Goal: Task Accomplishment & Management: Manage account settings

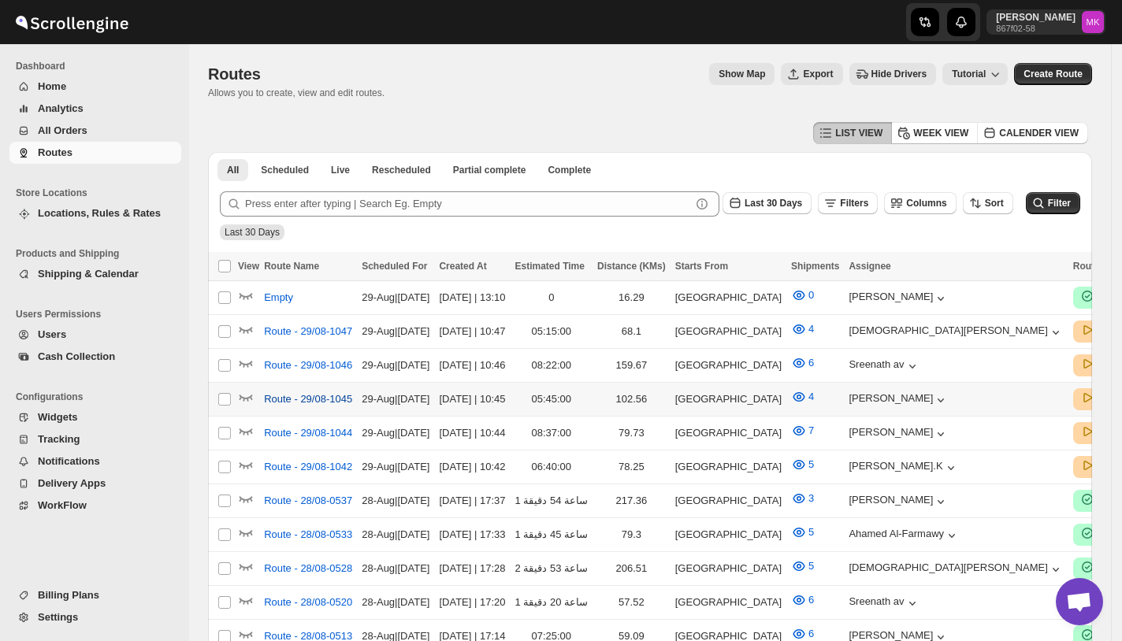
click at [304, 402] on span "Route - 29/08-1045" at bounding box center [308, 399] width 88 height 16
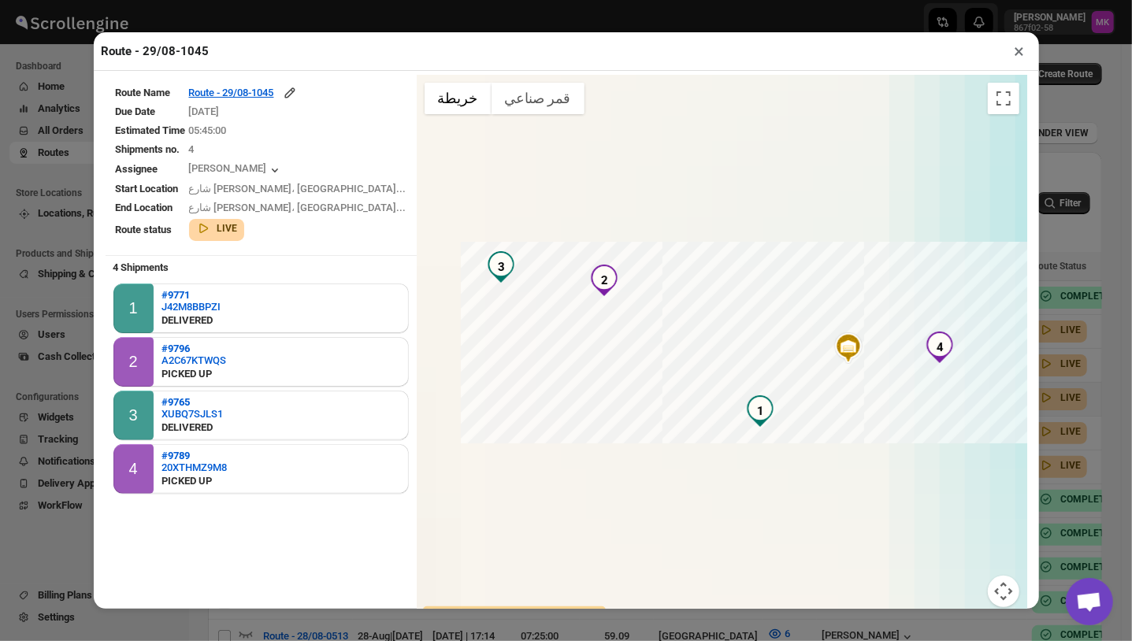
click at [291, 86] on td "Route - 29/08-1045" at bounding box center [297, 93] width 219 height 18
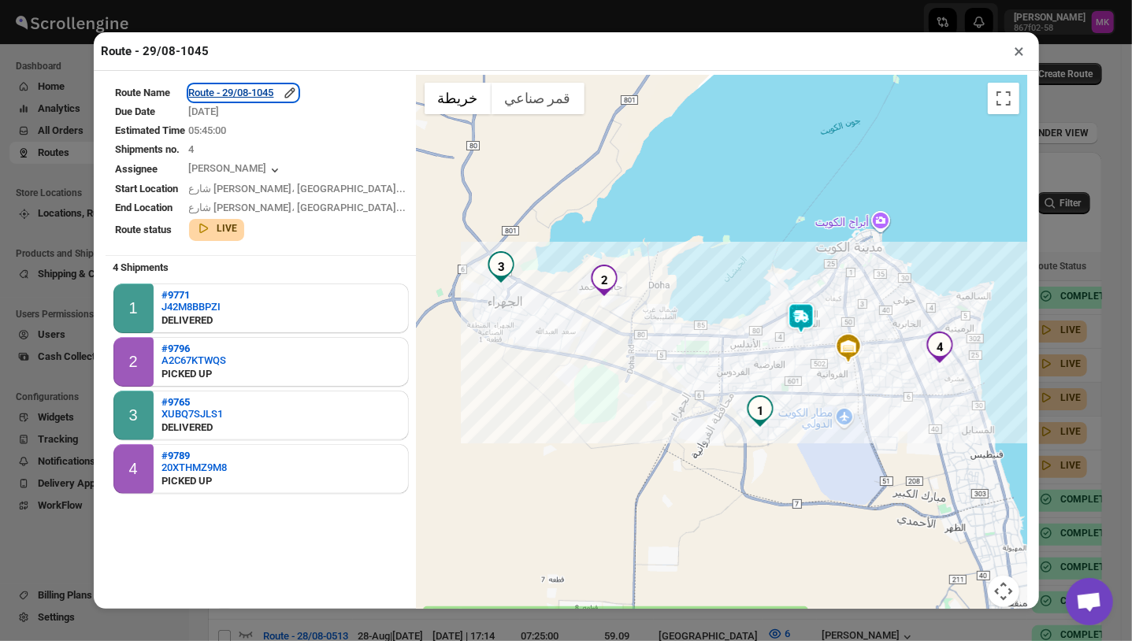
click at [284, 101] on div "Route - 29/08-1045" at bounding box center [243, 93] width 109 height 16
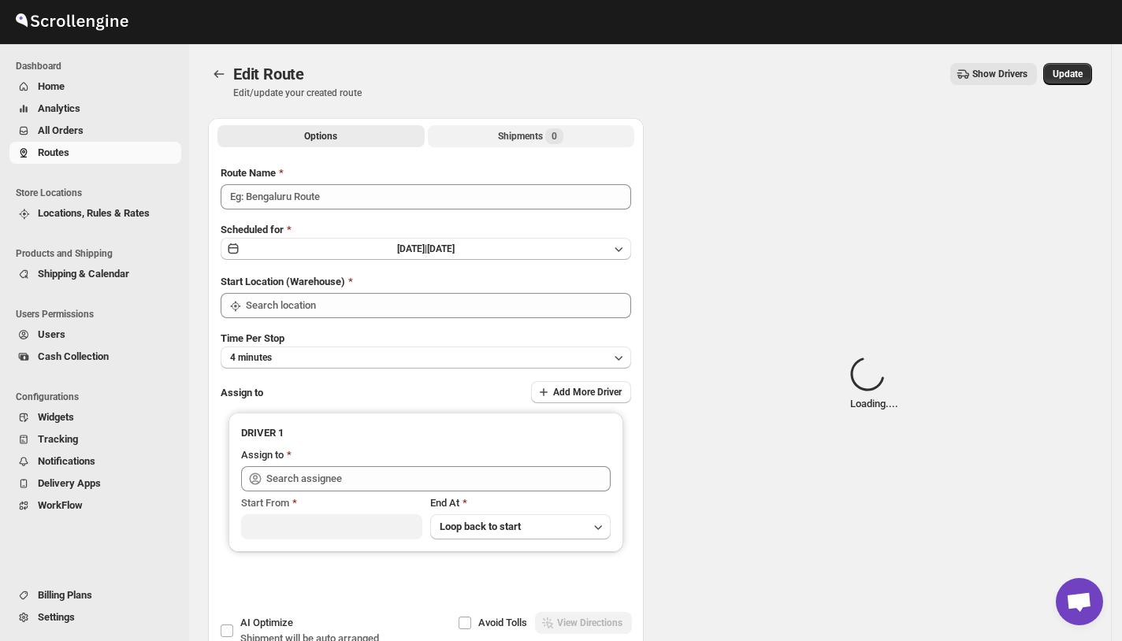
type input "Route - 29/08-1045"
click at [502, 139] on div "Shipments Loading..." at bounding box center [530, 136] width 101 height 16
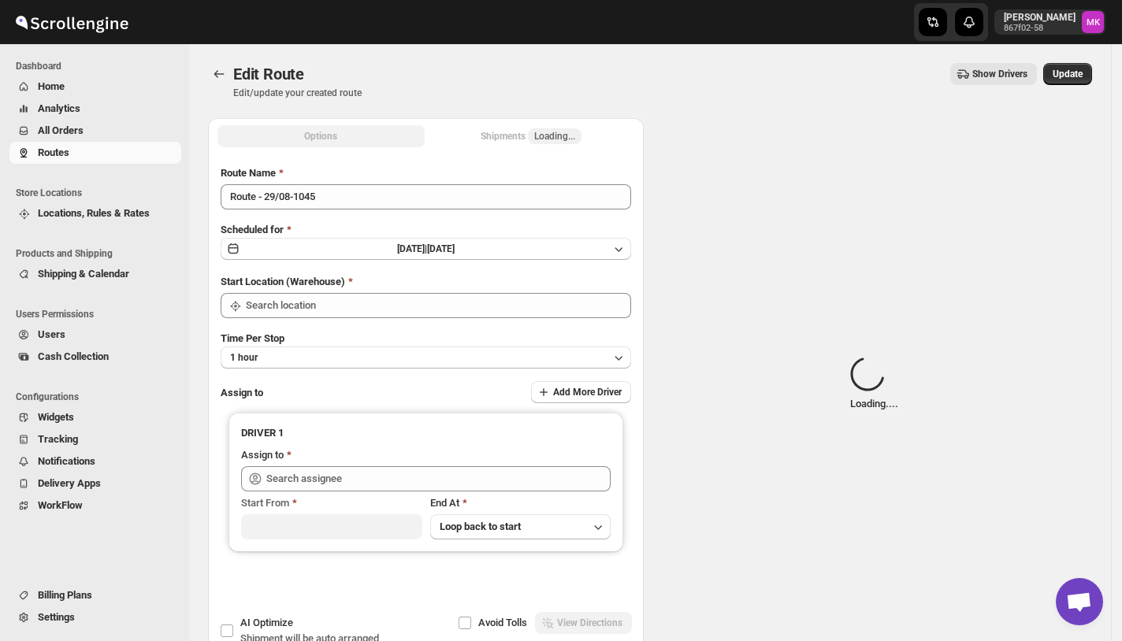
type input "[GEOGRAPHIC_DATA]"
type input "[PERSON_NAME] ([EMAIL_ADDRESS][DOMAIN_NAME])"
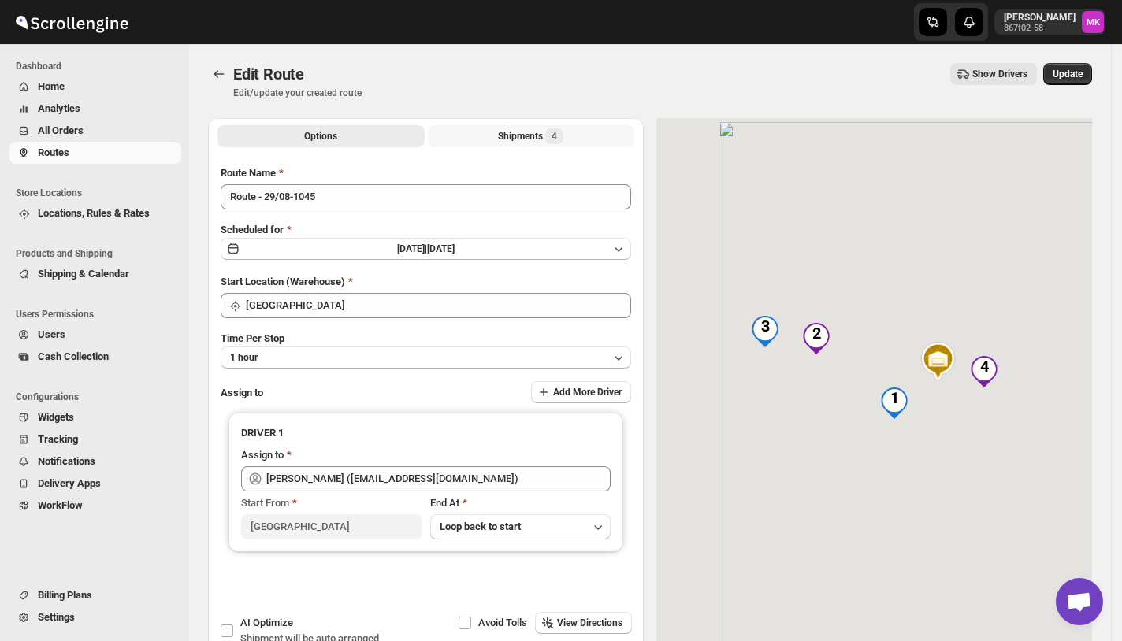
click at [502, 139] on div "Shipments 4" at bounding box center [530, 136] width 65 height 16
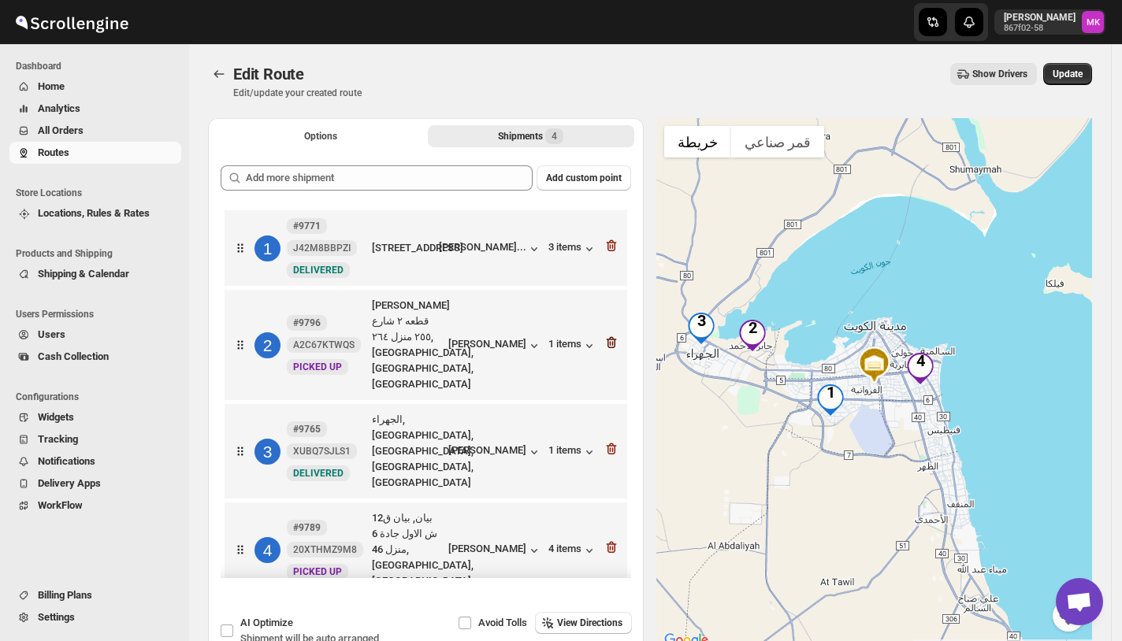
click at [607, 351] on icon "button" at bounding box center [611, 343] width 16 height 16
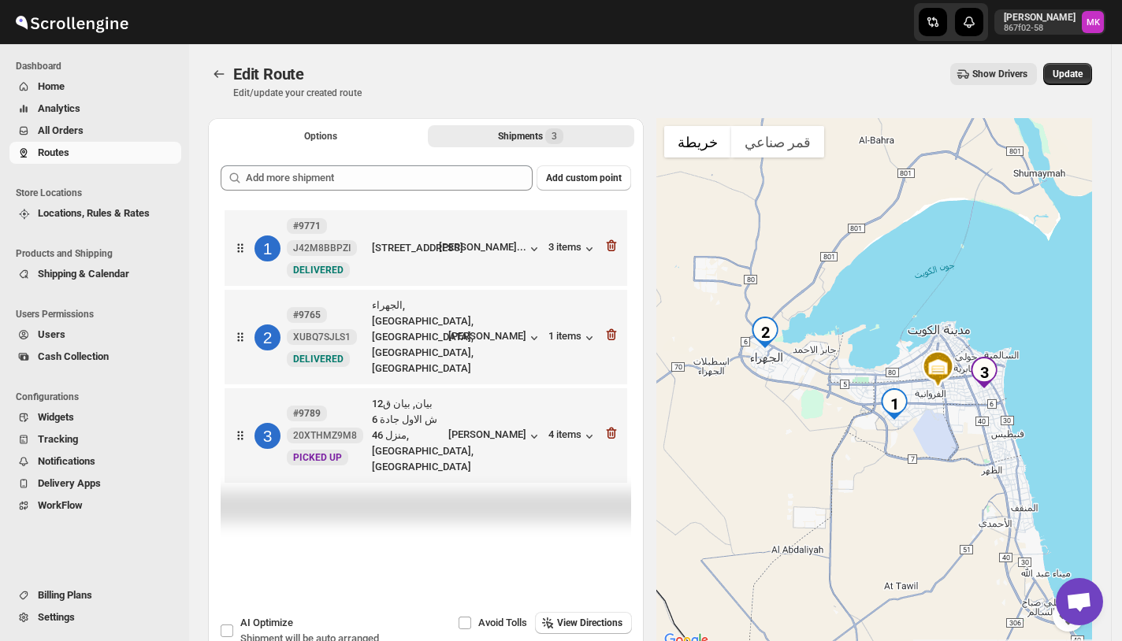
drag, startPoint x: 615, startPoint y: 463, endPoint x: 622, endPoint y: 458, distance: 8.5
click at [616, 441] on icon "button" at bounding box center [611, 433] width 16 height 16
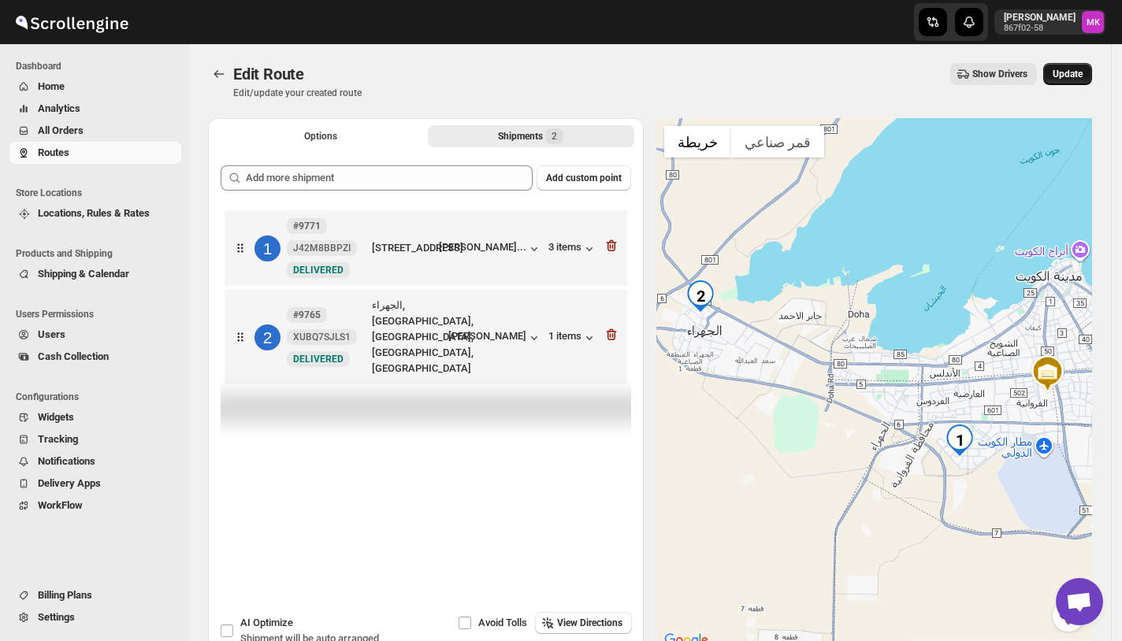
click at [1065, 80] on button "Update" at bounding box center [1067, 74] width 49 height 22
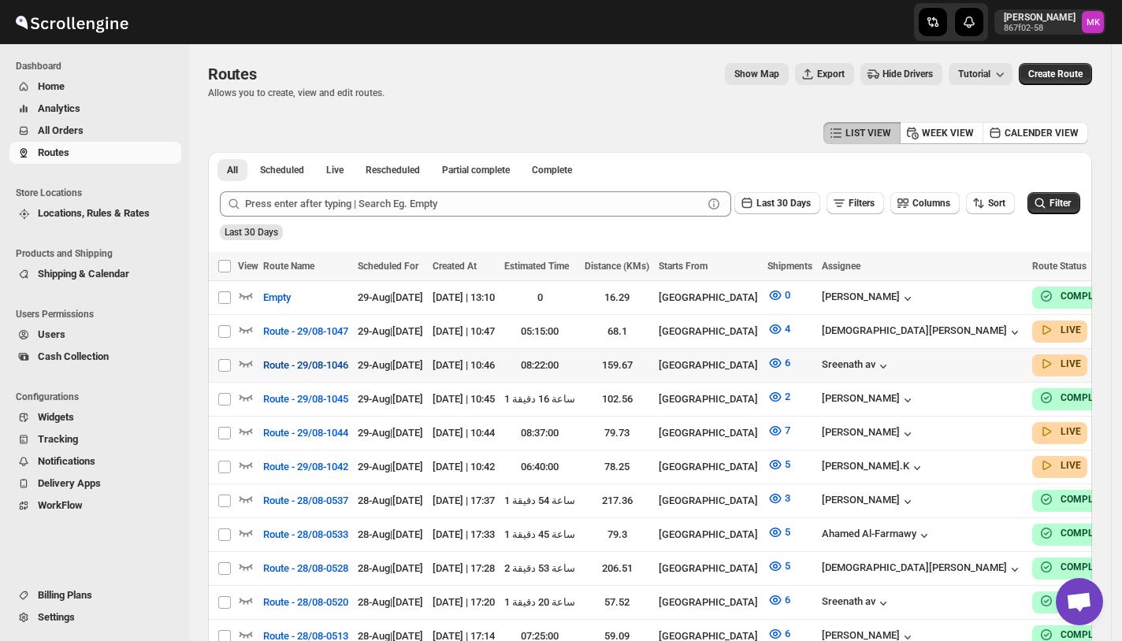
click at [288, 370] on span "Route - 29/08-1046" at bounding box center [305, 366] width 85 height 16
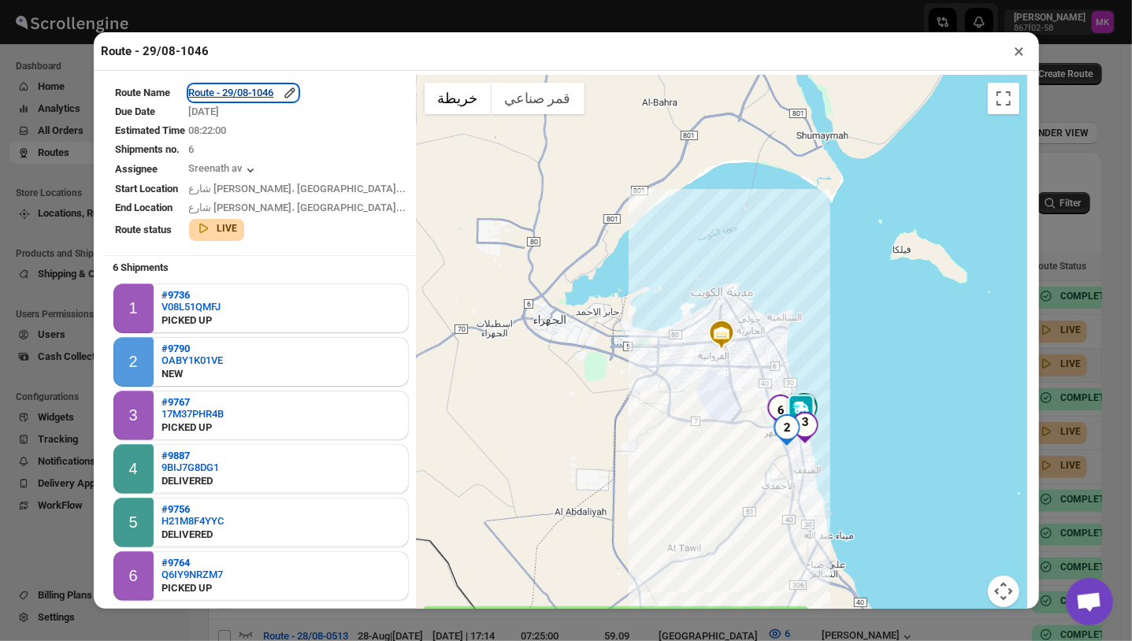
click at [294, 93] on div "Route - 29/08-1046" at bounding box center [243, 93] width 109 height 16
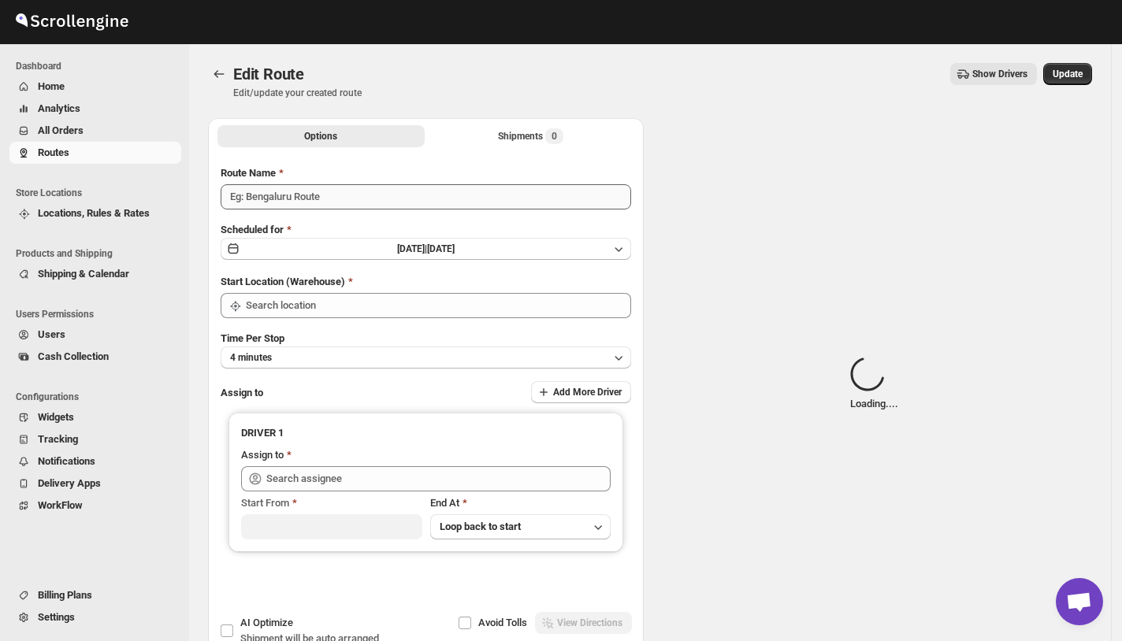
type input "Route - 29/08-1046"
type input "[GEOGRAPHIC_DATA]"
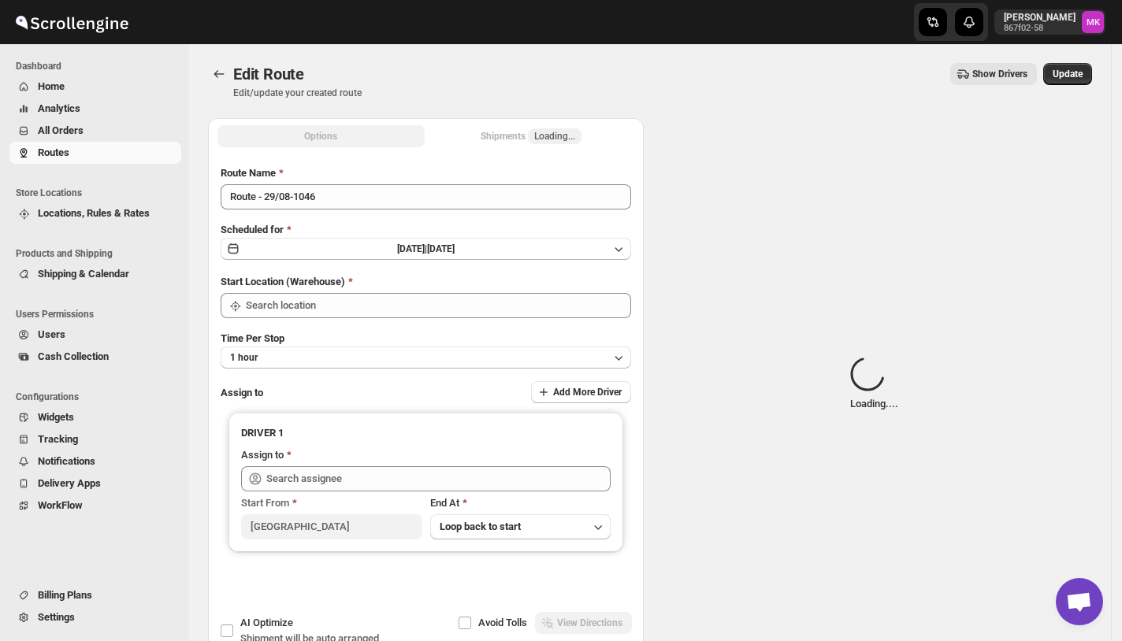
type input "[GEOGRAPHIC_DATA]"
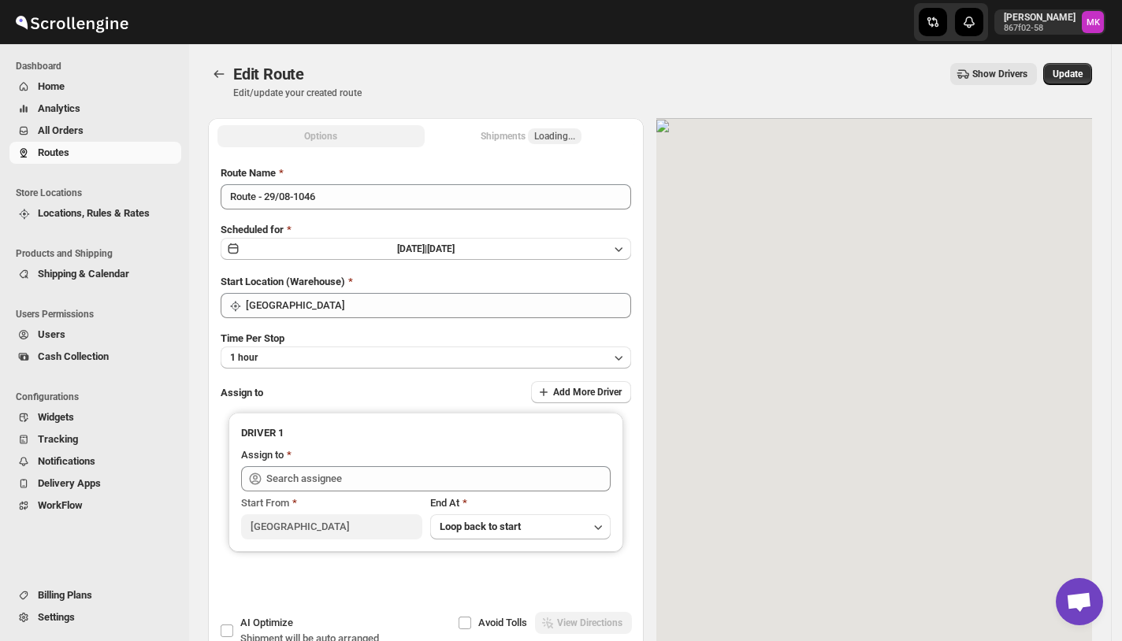
type input "Sreenath av ([EMAIL_ADDRESS][DOMAIN_NAME])"
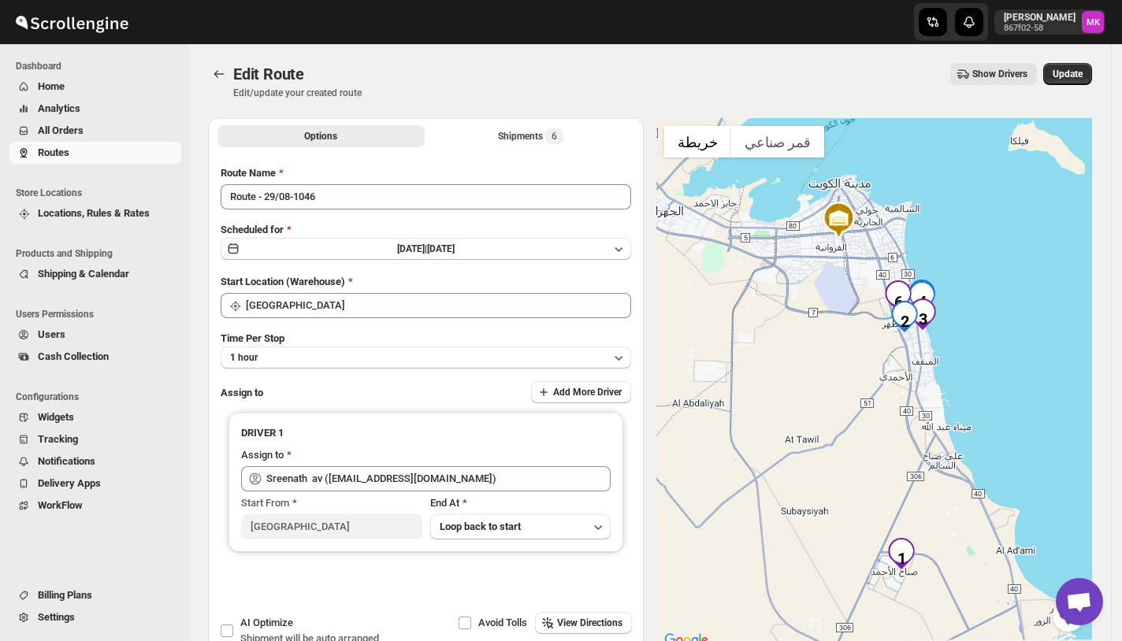
click at [530, 117] on div "Edit Route. This page is ready Edit Route Edit/update your created route Show D…" at bounding box center [650, 81] width 884 height 74
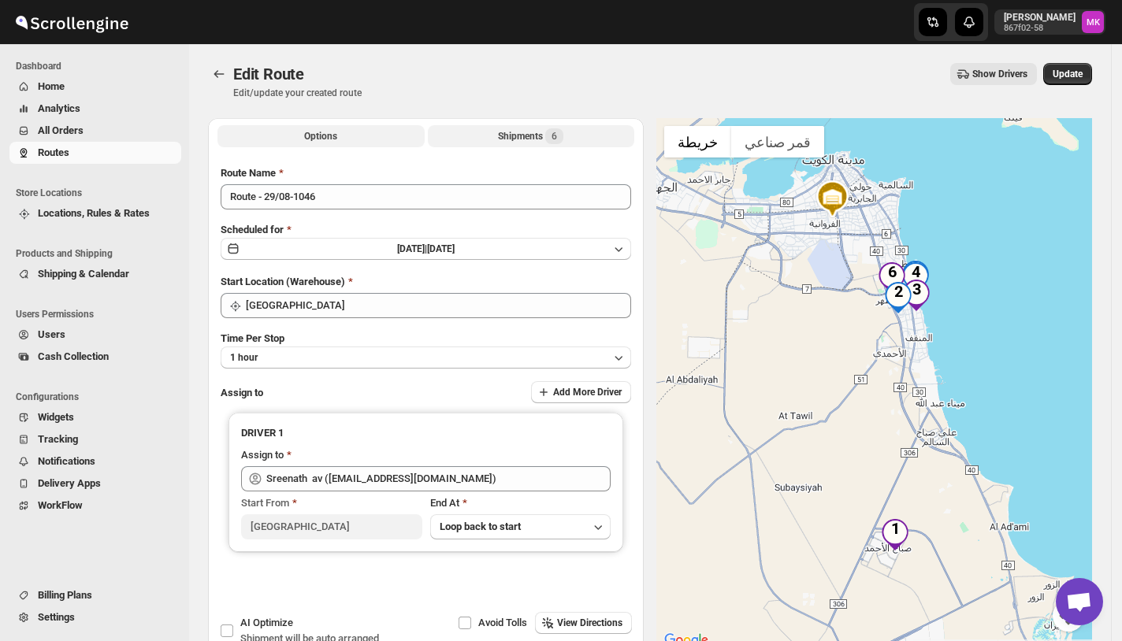
click at [501, 128] on div "Shipments 6" at bounding box center [530, 136] width 65 height 16
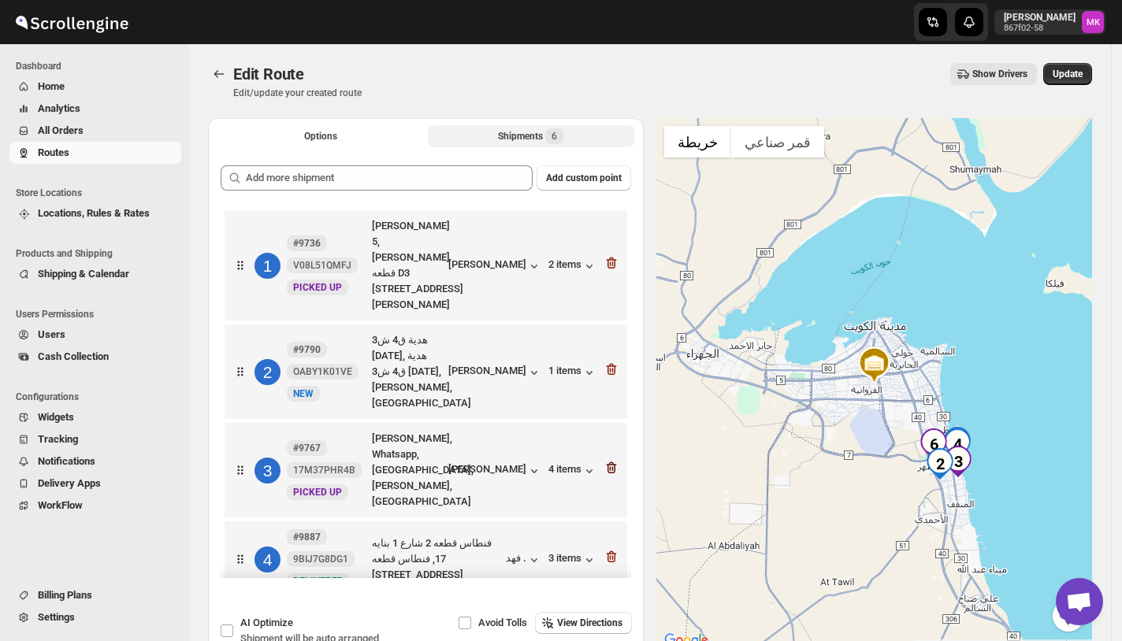
click at [607, 460] on icon "button" at bounding box center [611, 468] width 16 height 16
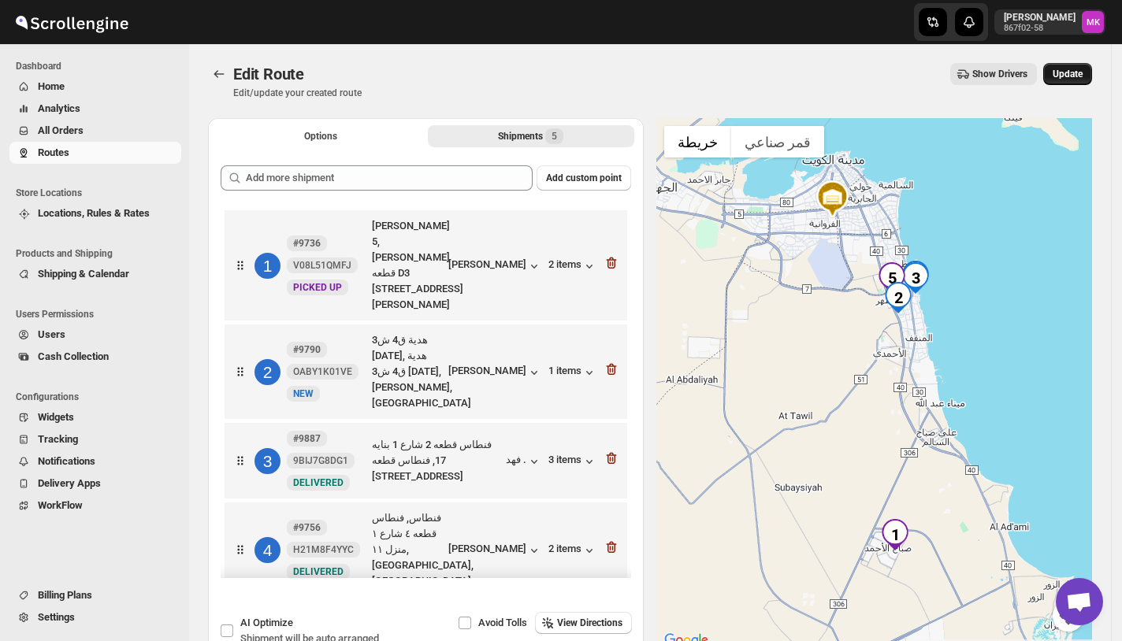
click at [1073, 80] on button "Update" at bounding box center [1067, 74] width 49 height 22
